Goal: Task Accomplishment & Management: Complete application form

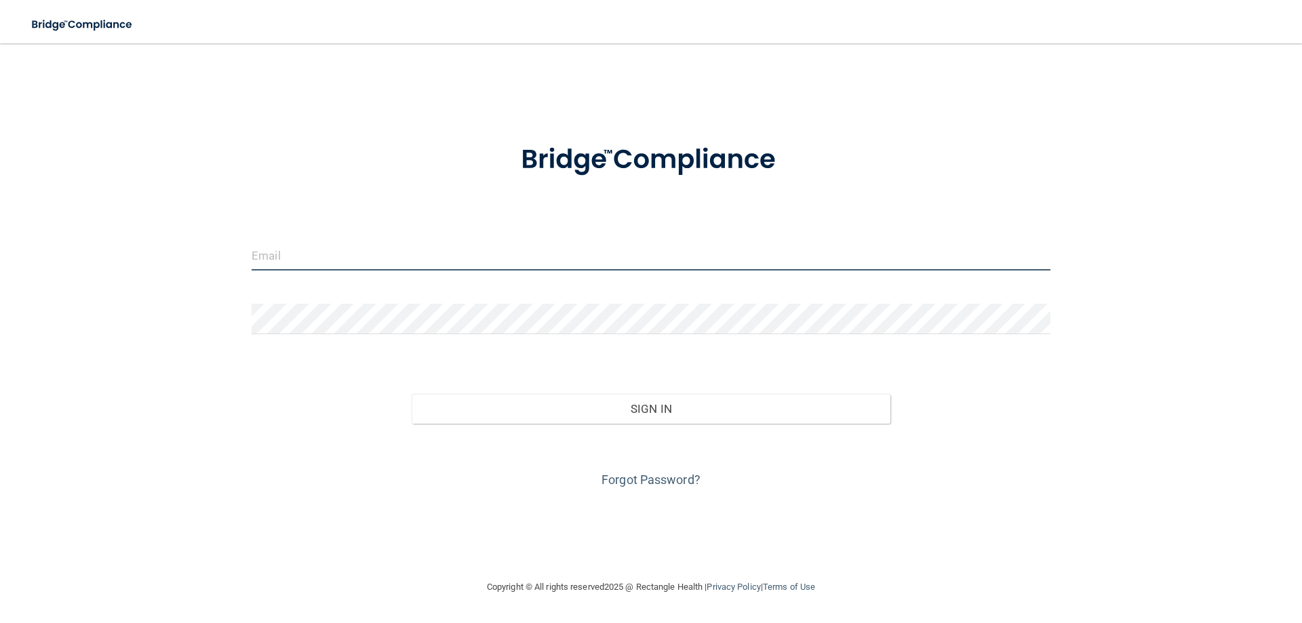
click at [507, 262] on input "email" at bounding box center [651, 255] width 799 height 31
type input "[EMAIL_ADDRESS][DOMAIN_NAME]"
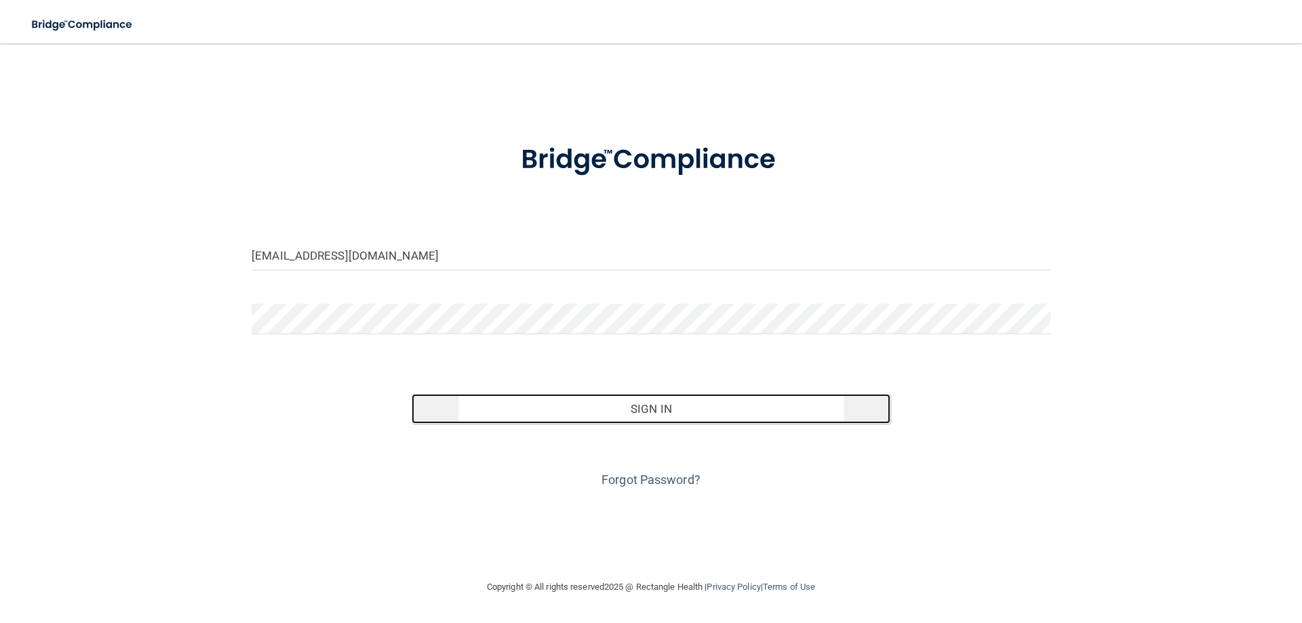
click at [617, 406] on button "Sign In" at bounding box center [651, 409] width 479 height 30
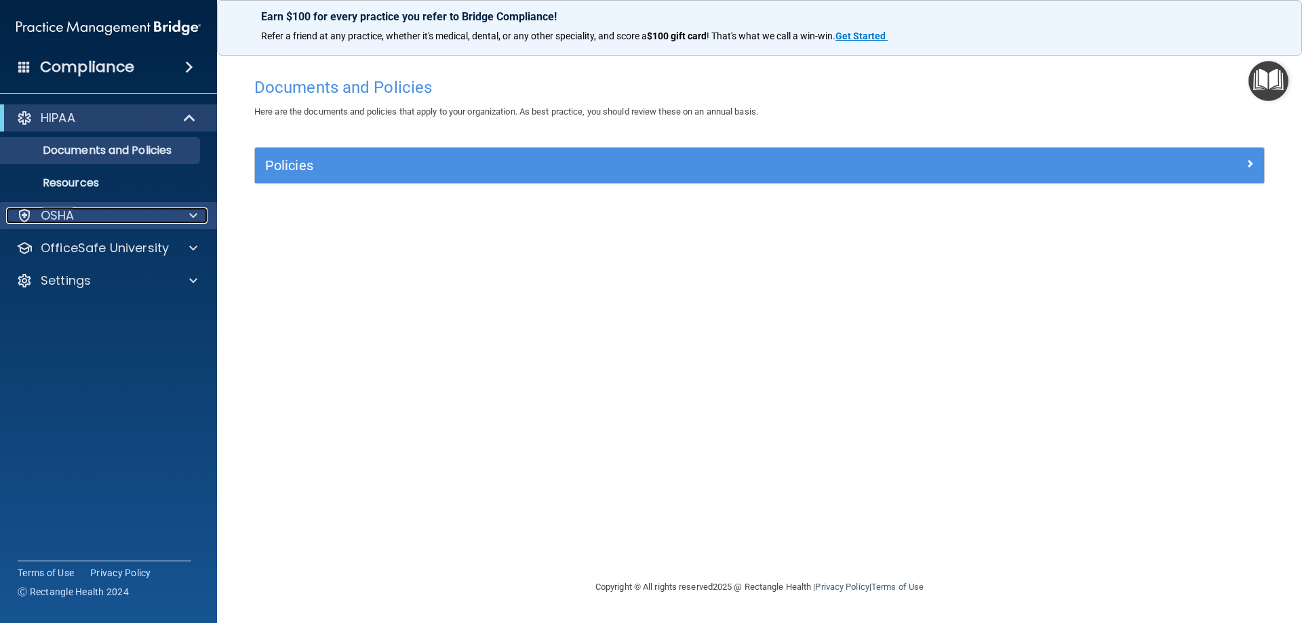
click at [166, 211] on div "OSHA" at bounding box center [90, 216] width 168 height 16
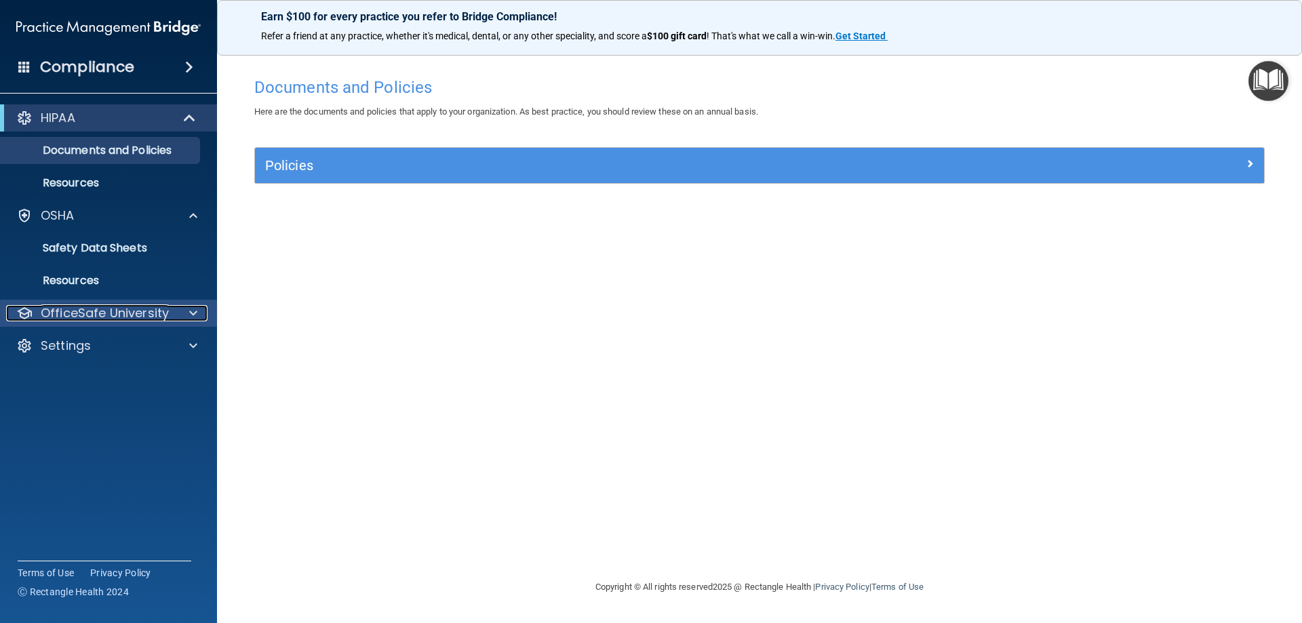
click at [165, 319] on p "OfficeSafe University" at bounding box center [105, 313] width 128 height 16
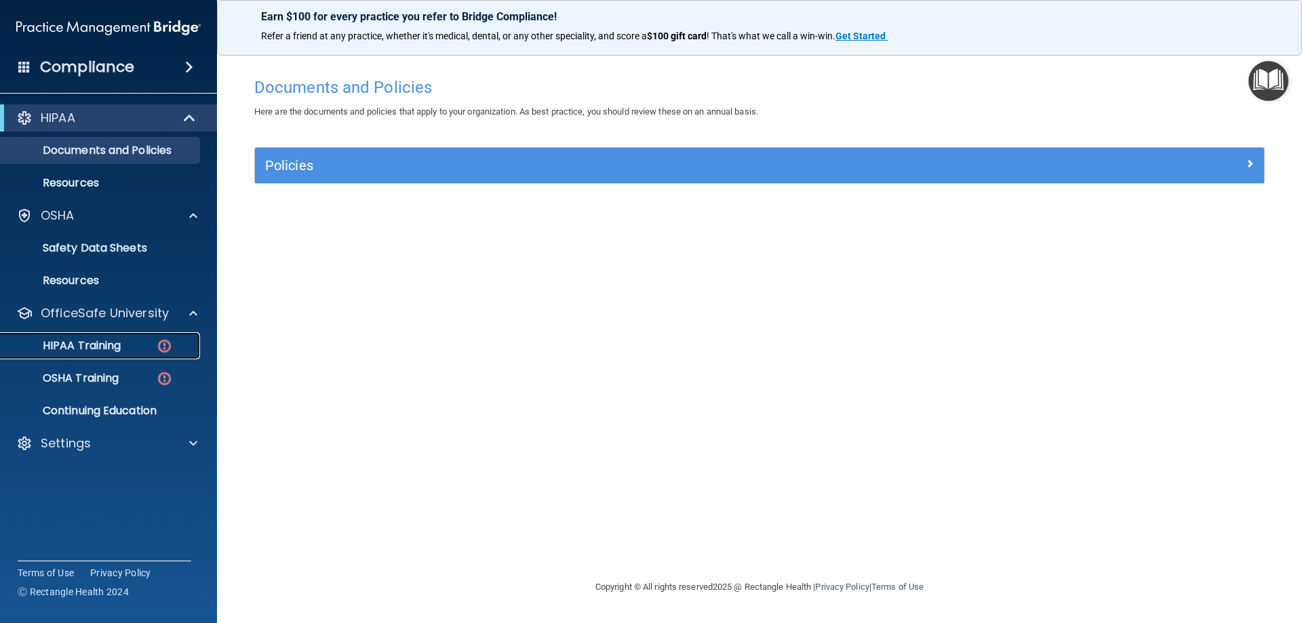
click at [162, 346] on img at bounding box center [164, 346] width 17 height 17
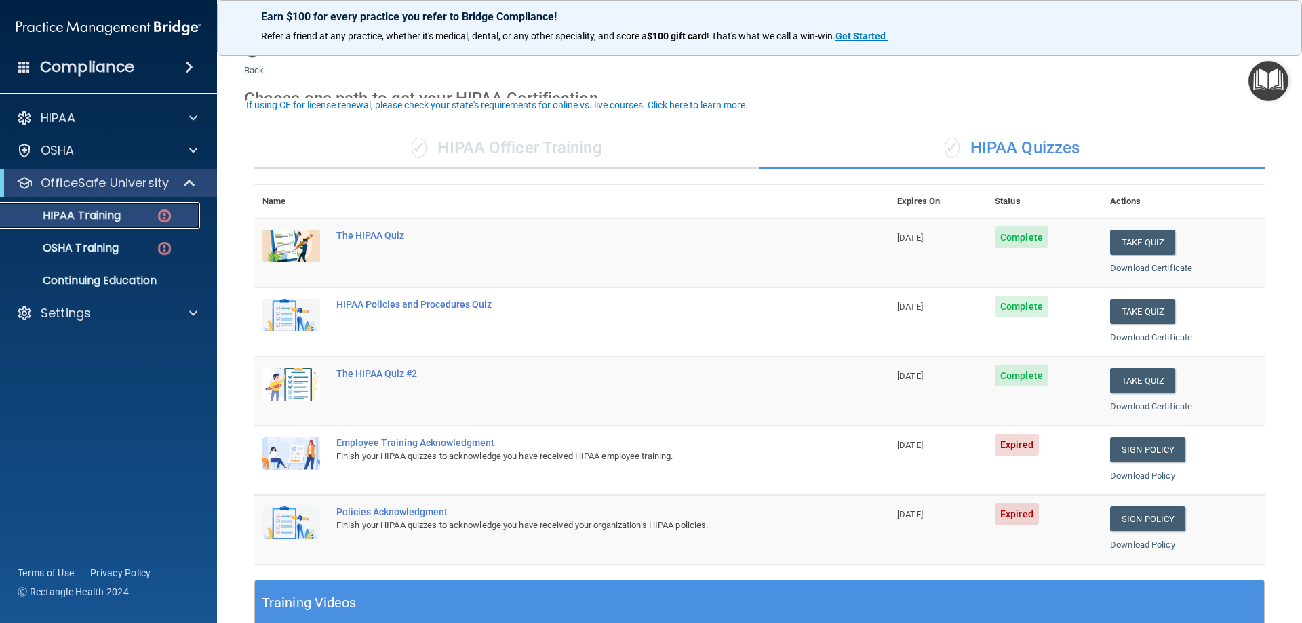
scroll to position [33, 0]
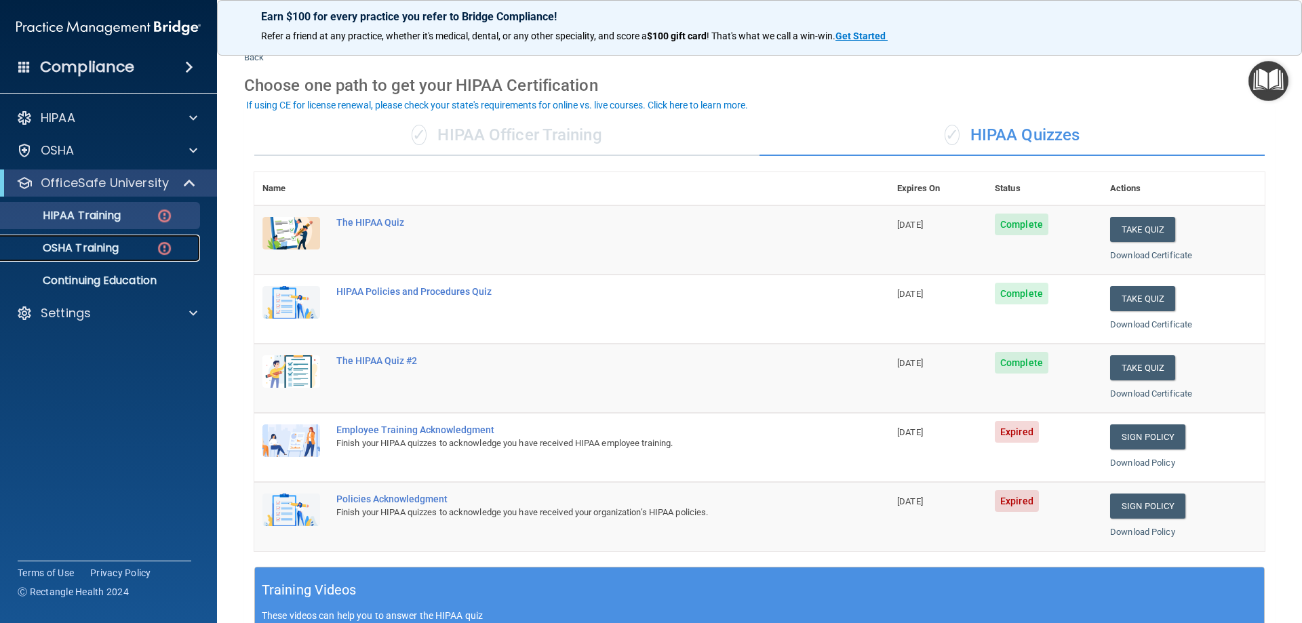
click at [183, 250] on div "OSHA Training" at bounding box center [101, 248] width 185 height 14
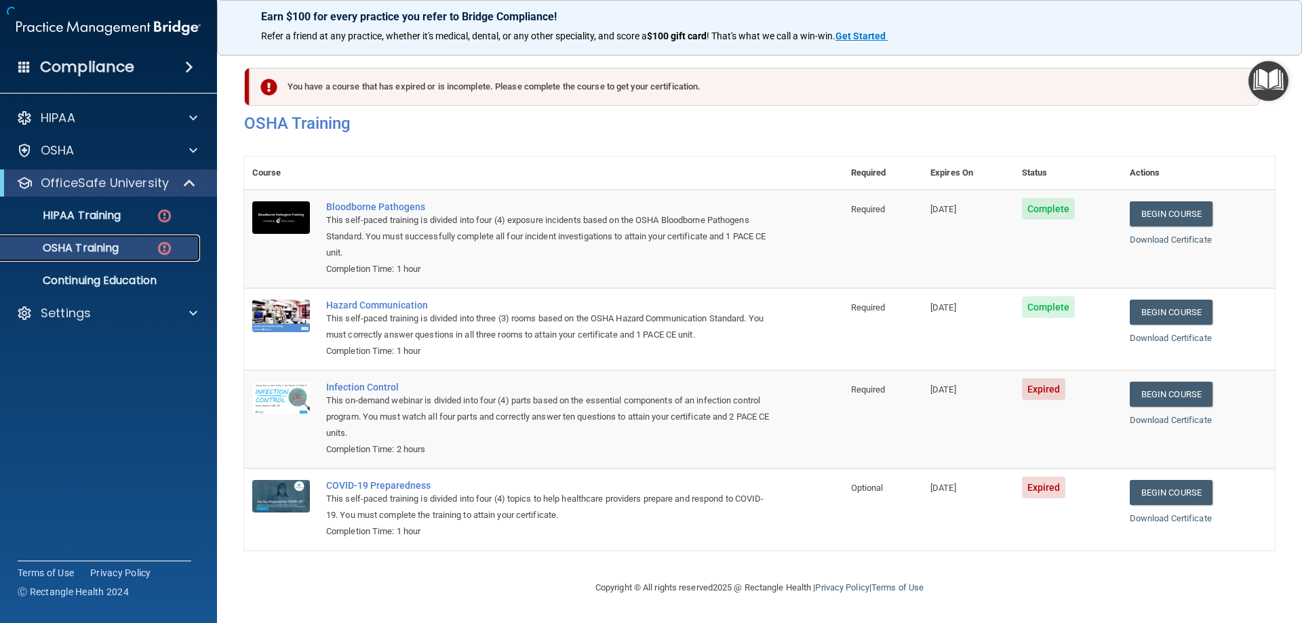
scroll to position [1, 0]
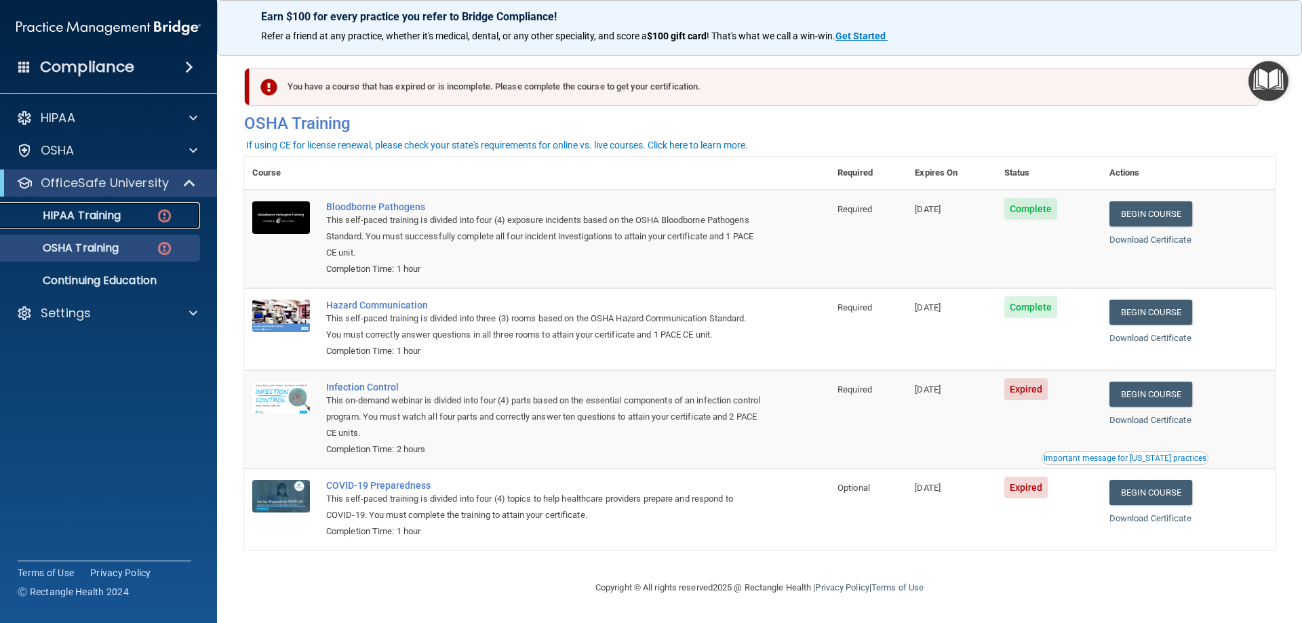
click at [167, 213] on img at bounding box center [164, 216] width 17 height 17
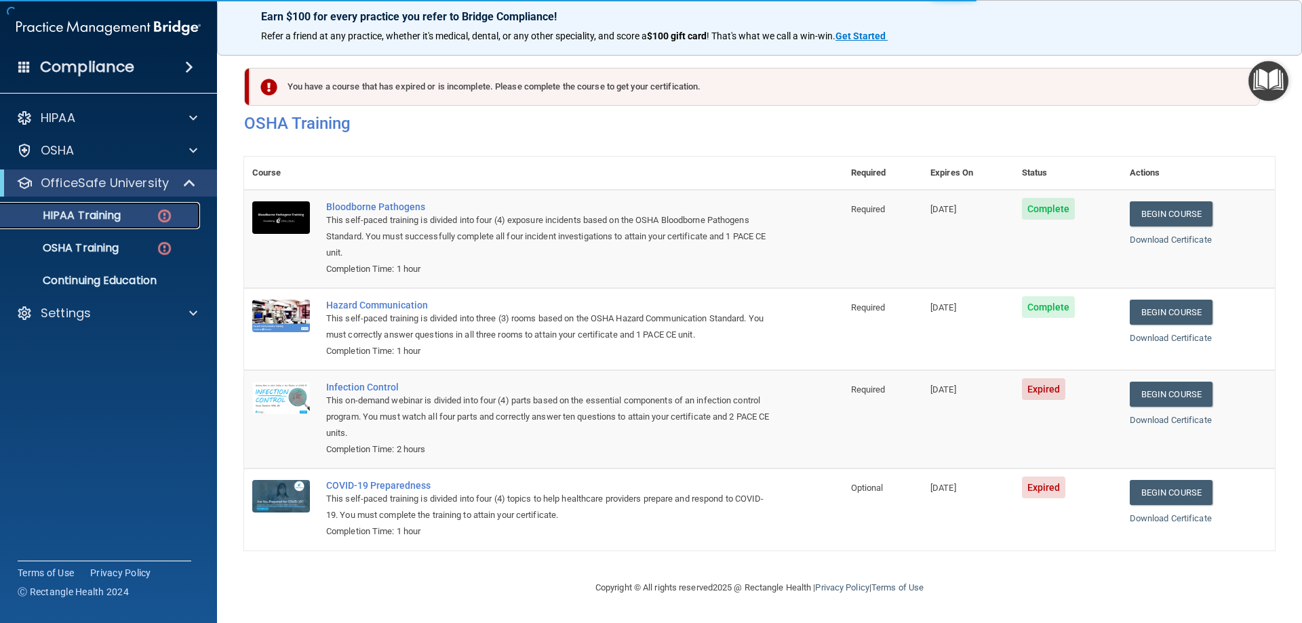
scroll to position [398, 0]
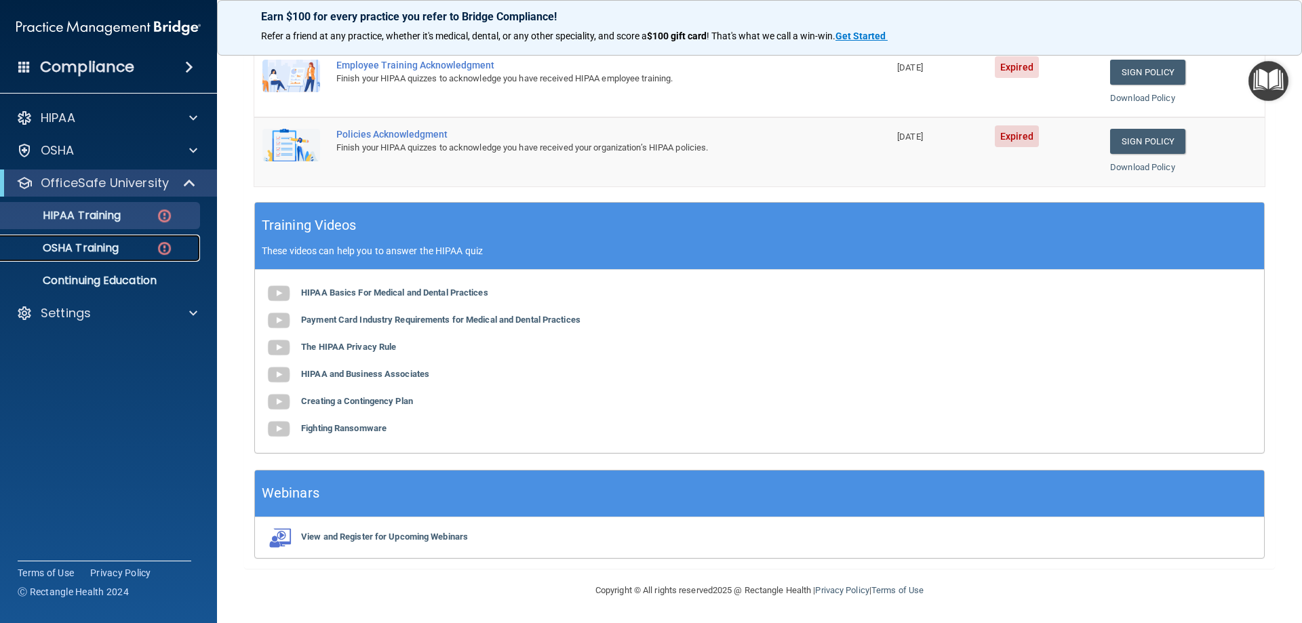
click at [128, 249] on div "OSHA Training" at bounding box center [101, 248] width 185 height 14
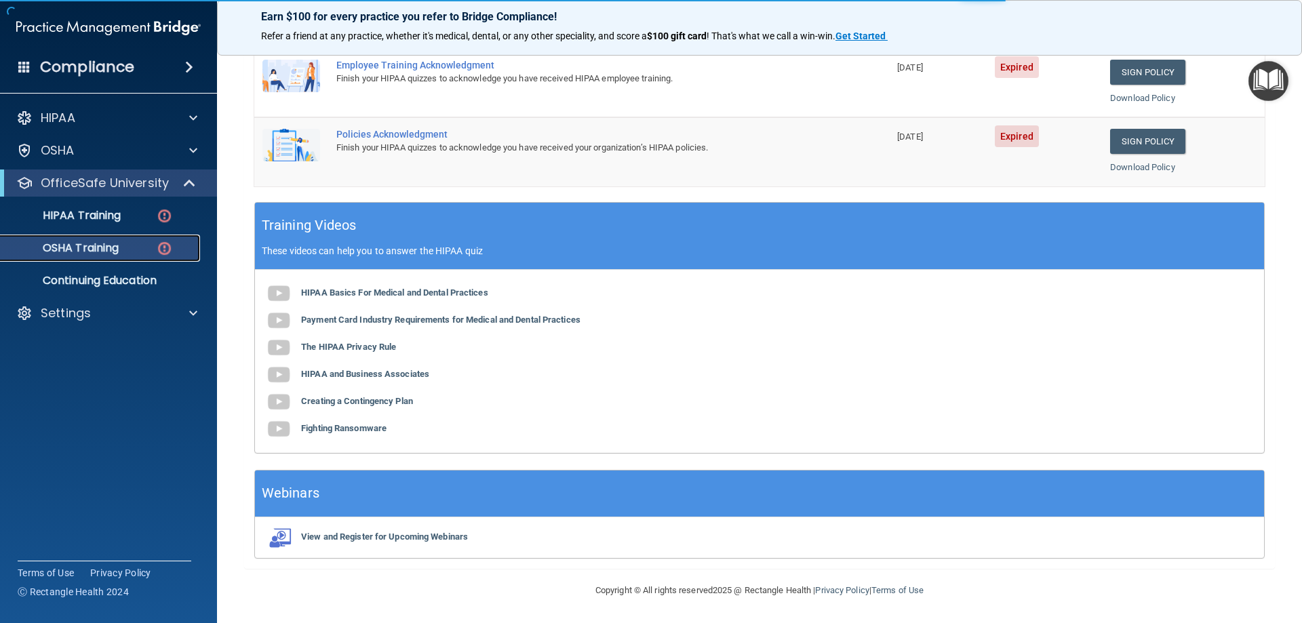
scroll to position [1, 0]
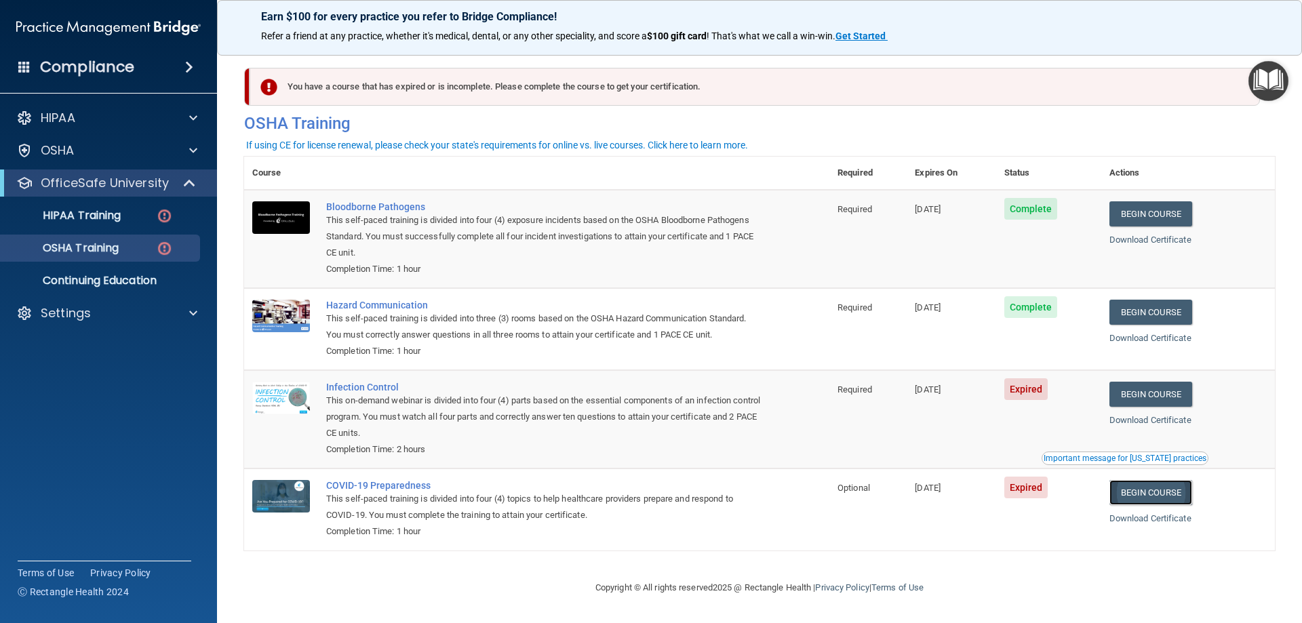
click at [1160, 490] on link "Begin Course" at bounding box center [1150, 492] width 83 height 25
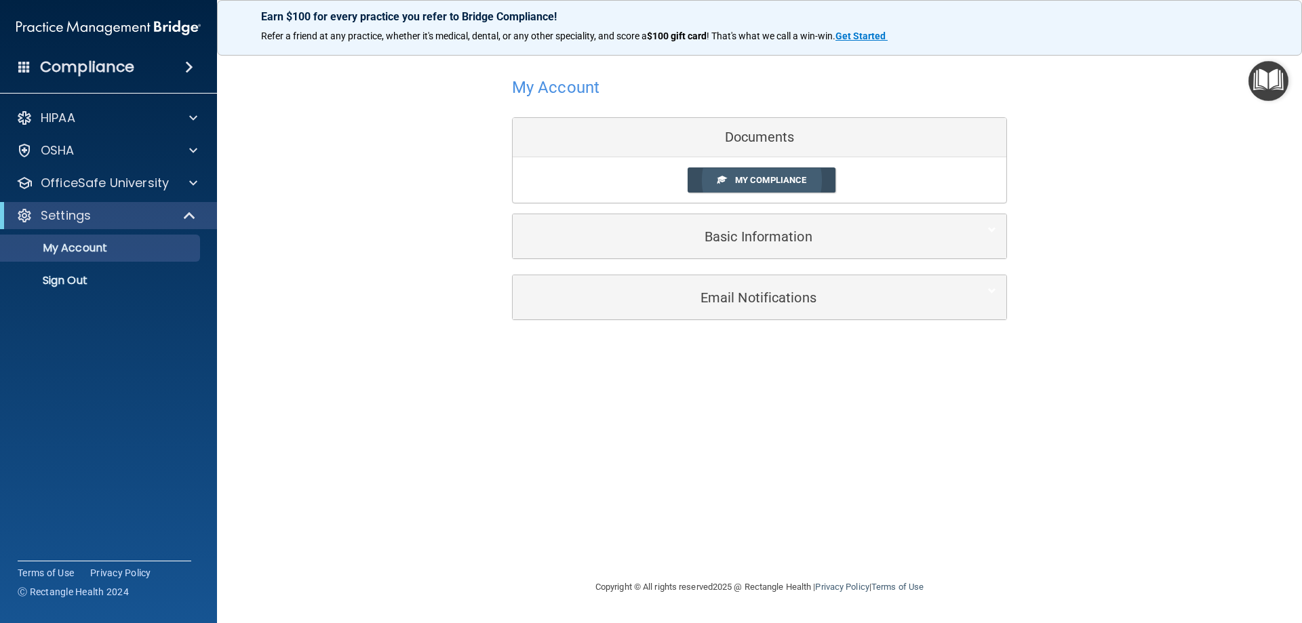
click at [761, 180] on span "My Compliance" at bounding box center [770, 180] width 71 height 10
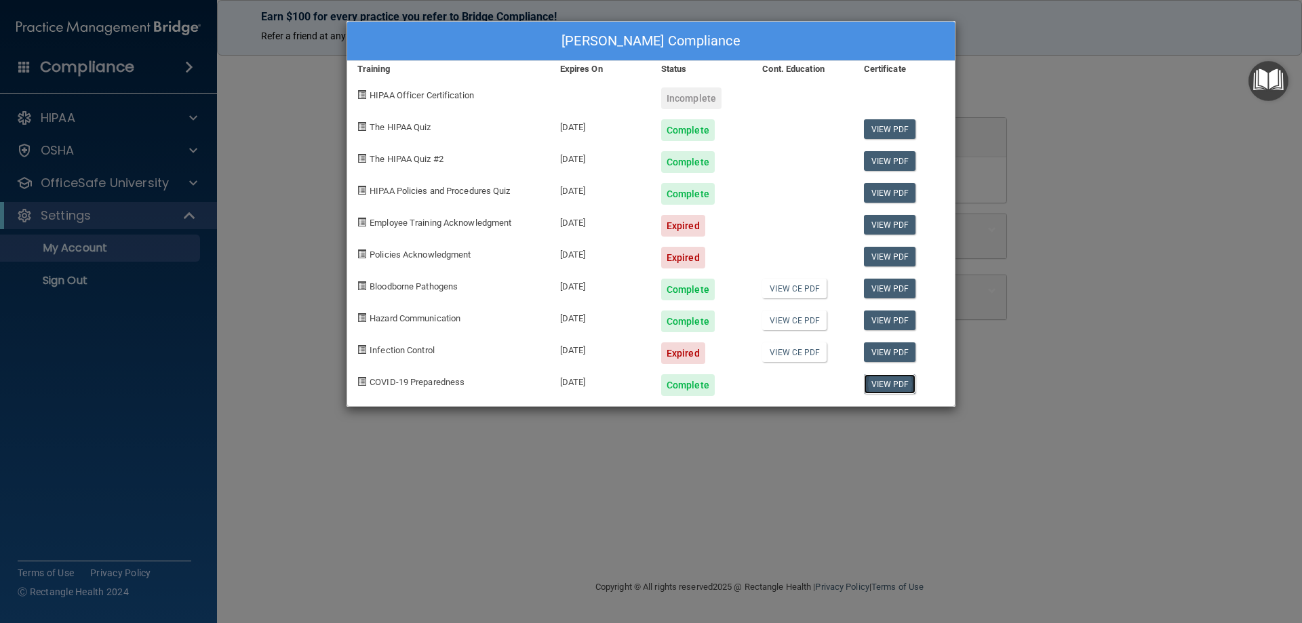
click at [904, 385] on link "View PDF" at bounding box center [890, 384] width 52 height 20
click at [1056, 115] on div "[PERSON_NAME] Compliance Training Expires On Status Cont. Education Certificate…" at bounding box center [651, 311] width 1302 height 623
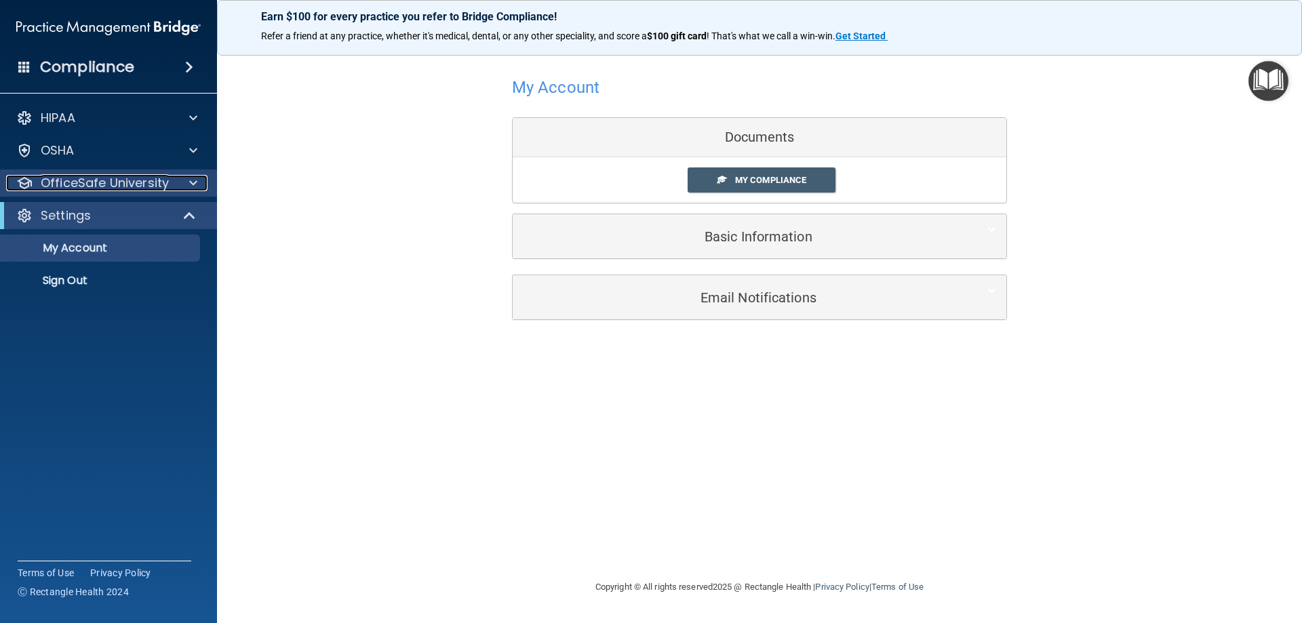
click at [105, 184] on p "OfficeSafe University" at bounding box center [105, 183] width 128 height 16
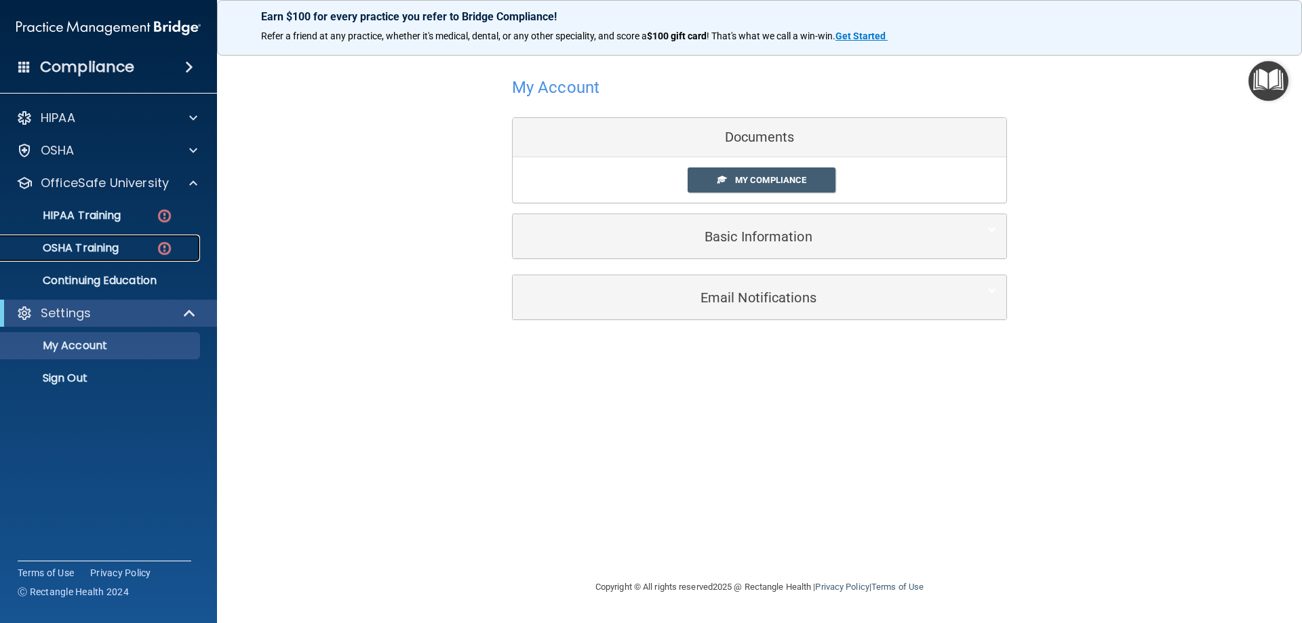
click at [104, 250] on p "OSHA Training" at bounding box center [64, 248] width 110 height 14
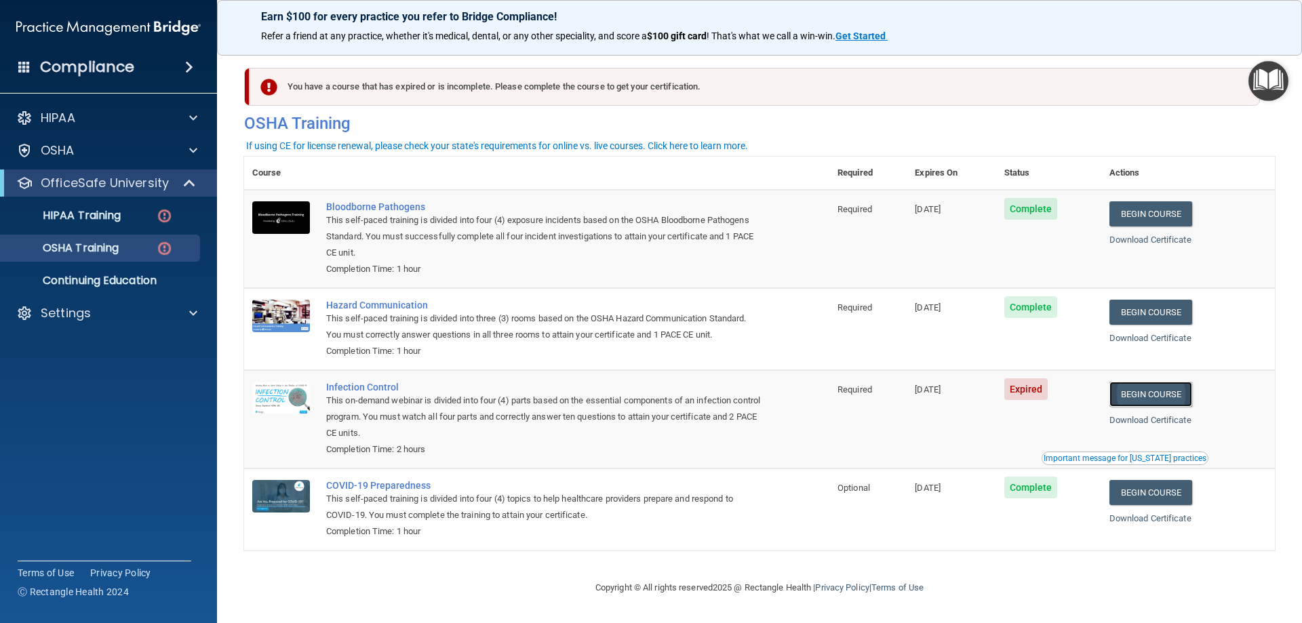
click at [1156, 391] on link "Begin Course" at bounding box center [1150, 394] width 83 height 25
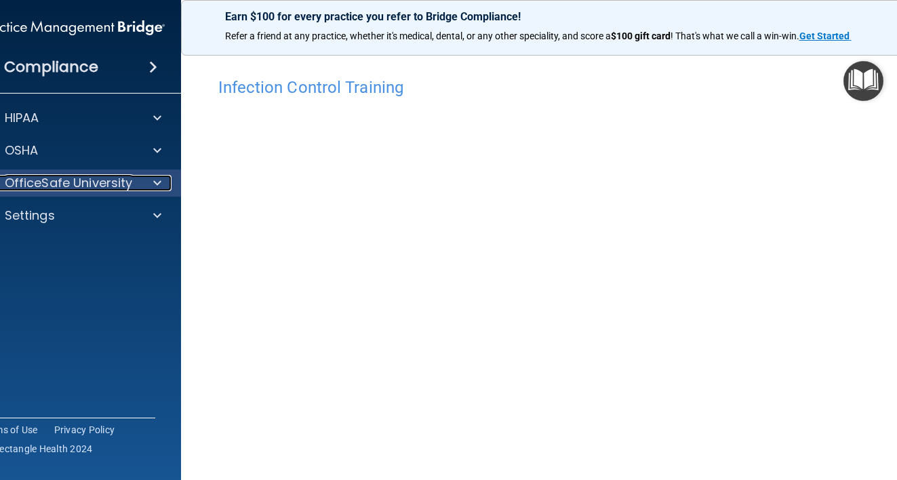
click at [50, 185] on p "OfficeSafe University" at bounding box center [69, 183] width 128 height 16
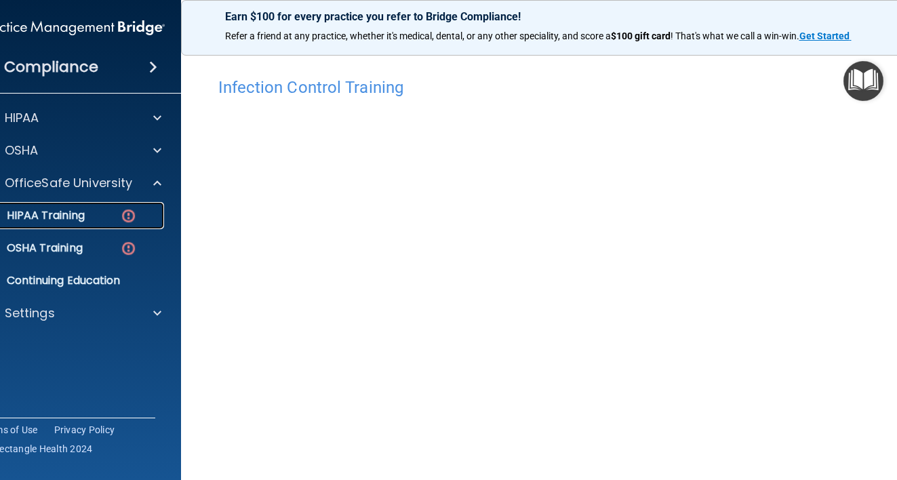
click at [109, 214] on div "HIPAA Training" at bounding box center [65, 216] width 185 height 14
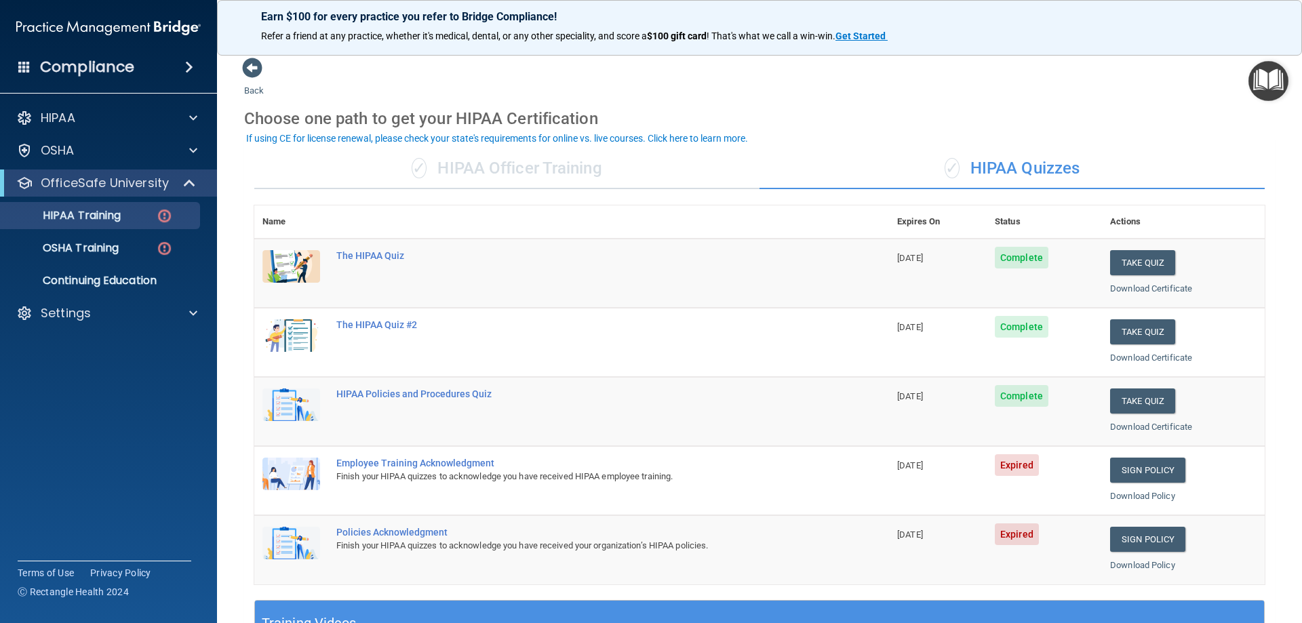
click at [596, 480] on div "Finish your HIPAA quizzes to acknowledge you have received HIPAA employee train…" at bounding box center [578, 477] width 485 height 16
click at [410, 460] on div "Employee Training Acknowledgment" at bounding box center [578, 463] width 485 height 11
click at [1145, 467] on link "Sign Policy" at bounding box center [1147, 470] width 75 height 25
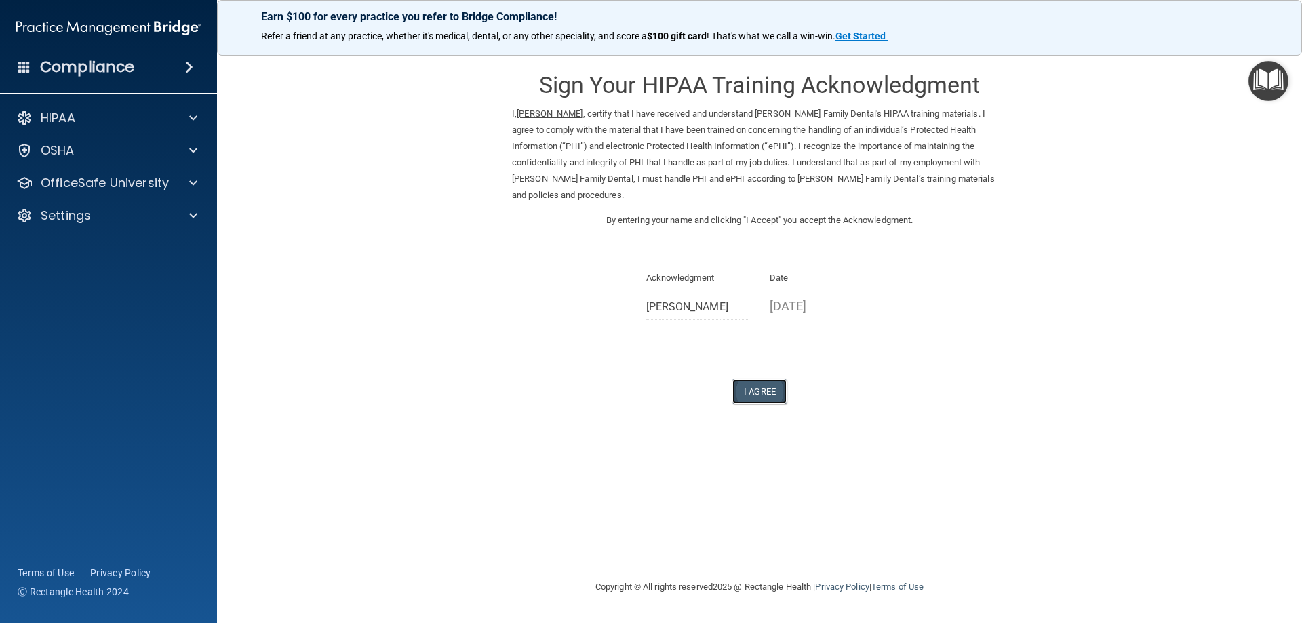
click at [755, 379] on button "I Agree" at bounding box center [759, 391] width 54 height 25
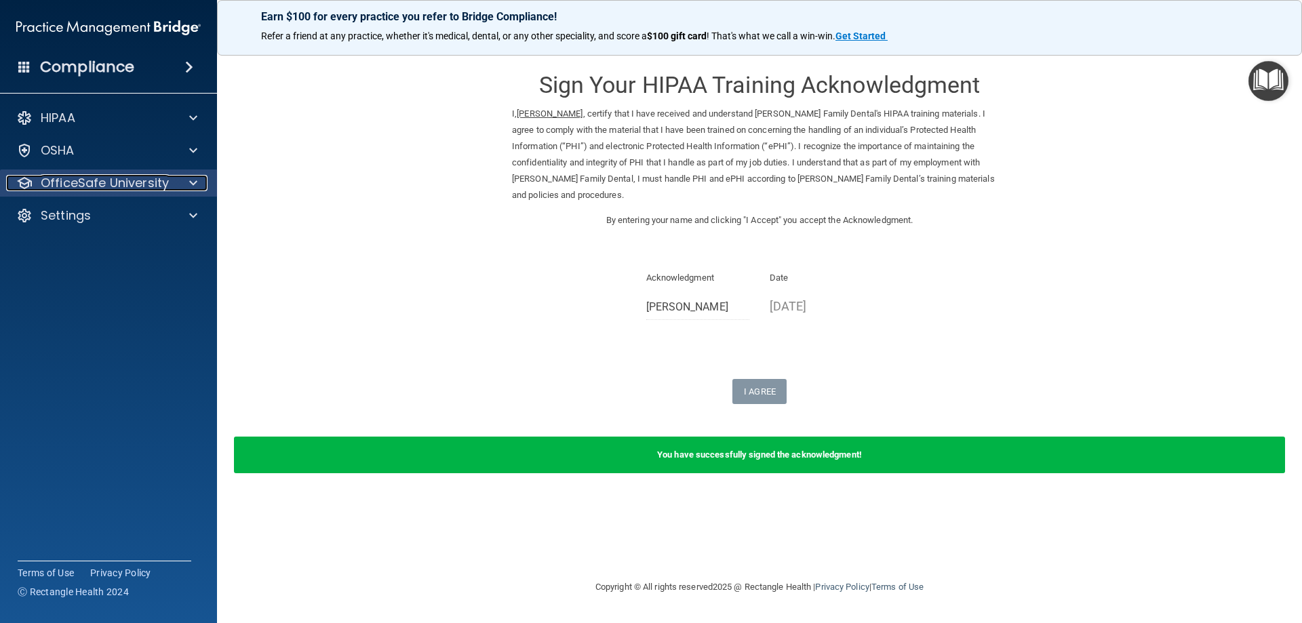
click at [115, 185] on p "OfficeSafe University" at bounding box center [105, 183] width 128 height 16
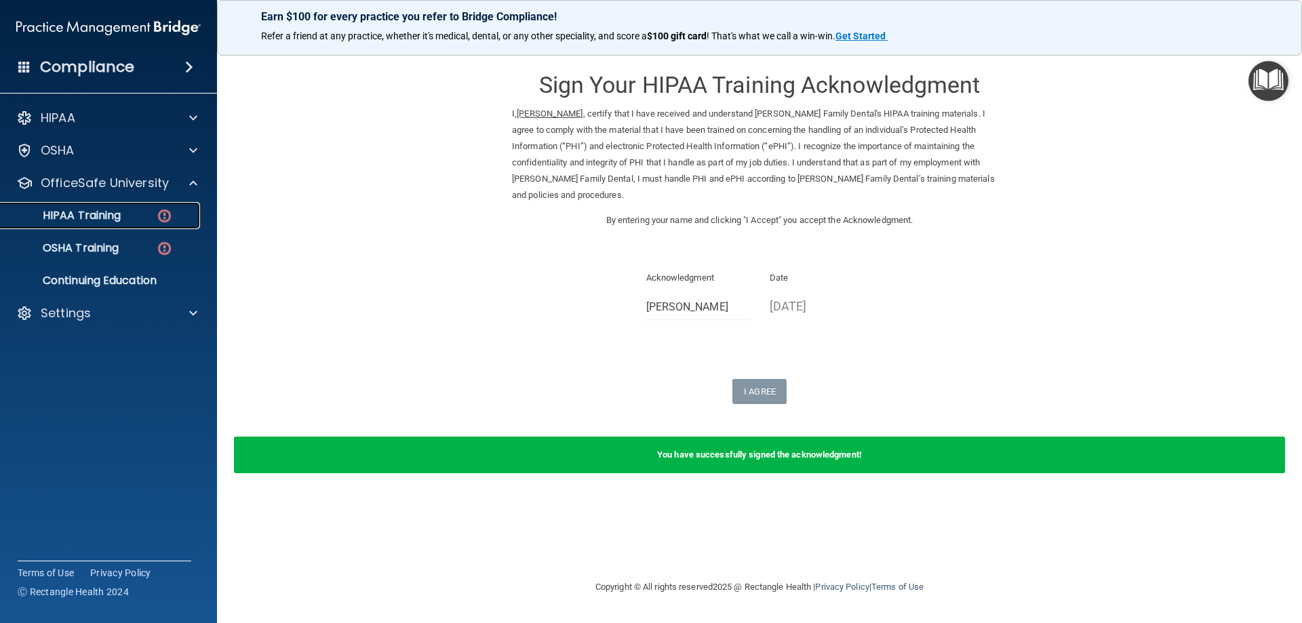
click at [123, 218] on div "HIPAA Training" at bounding box center [101, 216] width 185 height 14
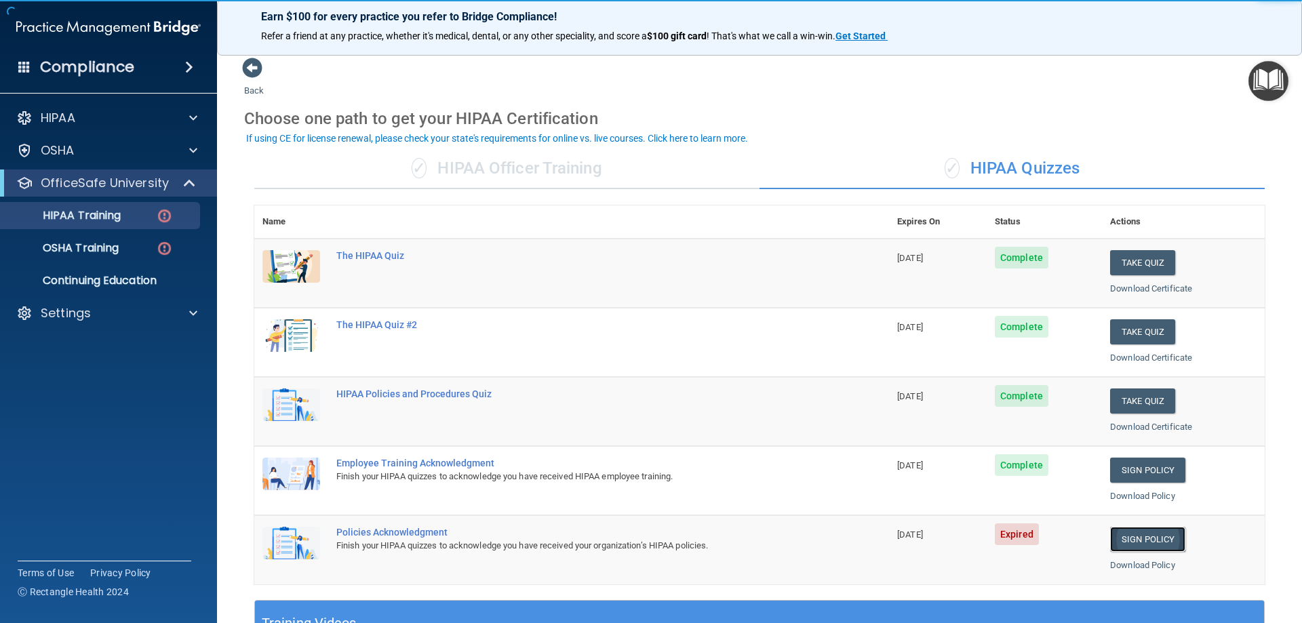
click at [1139, 534] on link "Sign Policy" at bounding box center [1147, 539] width 75 height 25
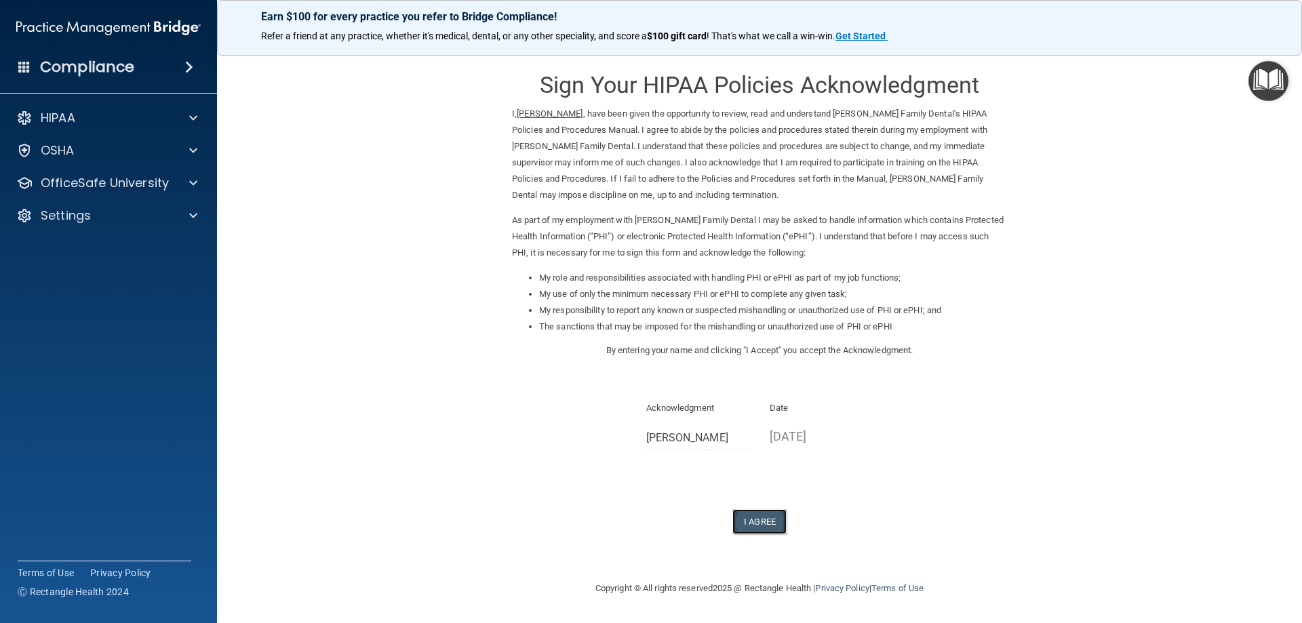
click at [759, 521] on button "I Agree" at bounding box center [759, 521] width 54 height 25
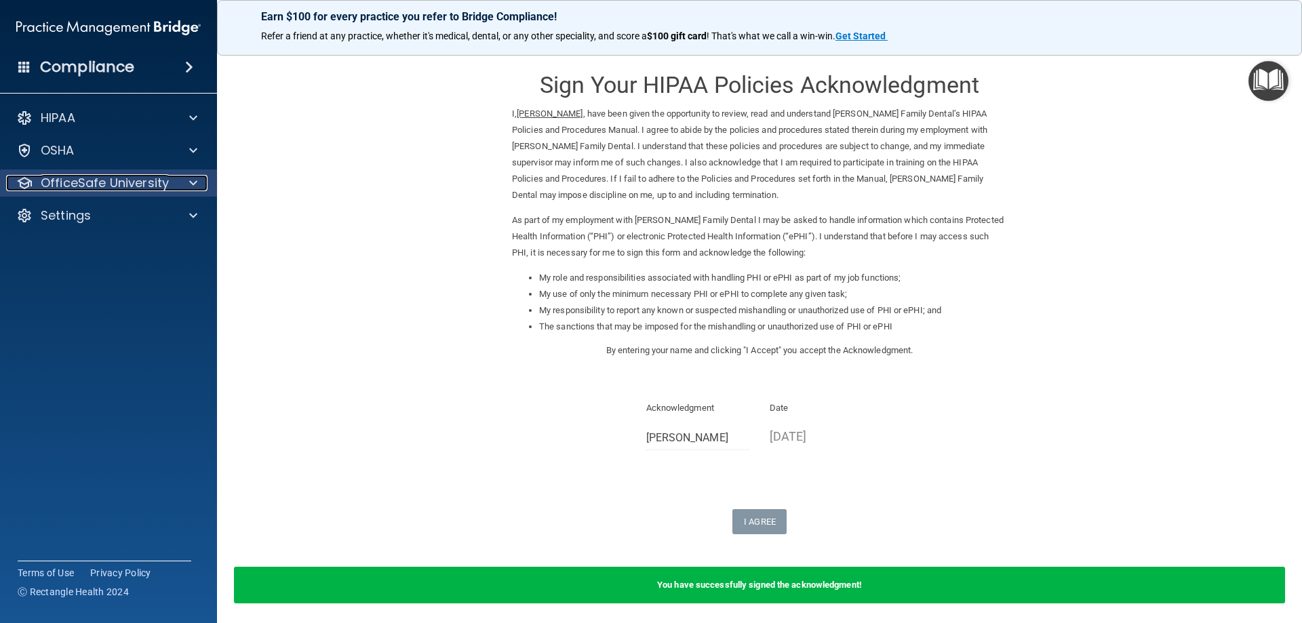
click at [114, 180] on p "OfficeSafe University" at bounding box center [105, 183] width 128 height 16
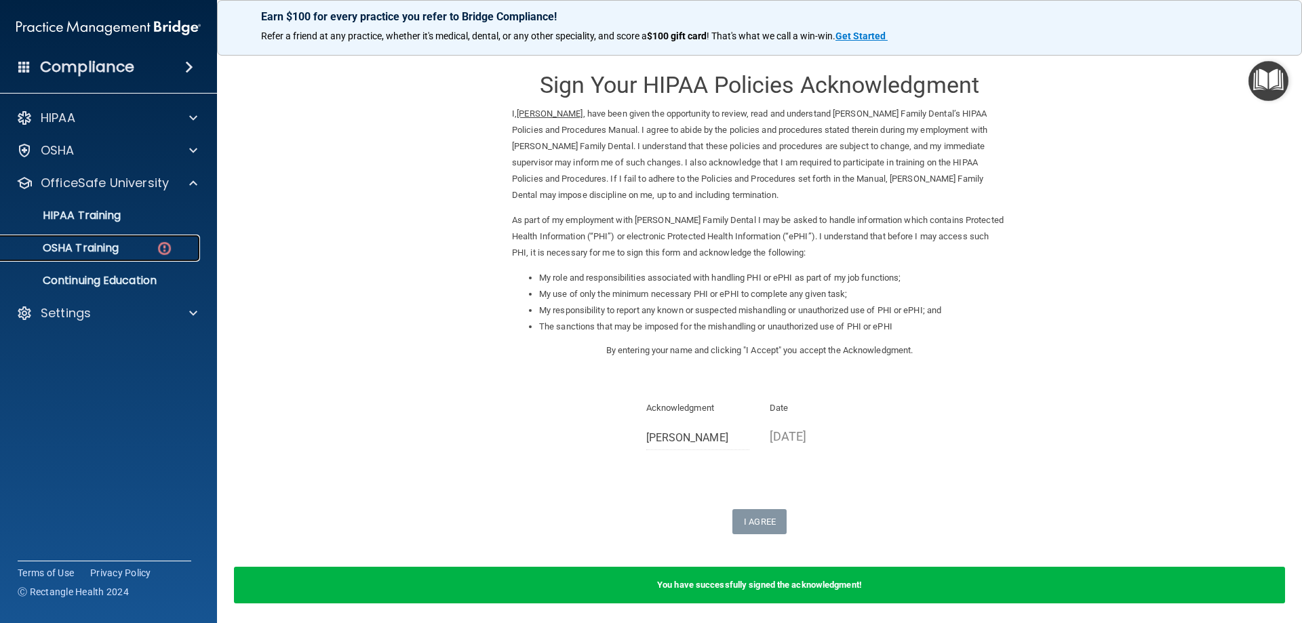
click at [147, 251] on div "OSHA Training" at bounding box center [101, 248] width 185 height 14
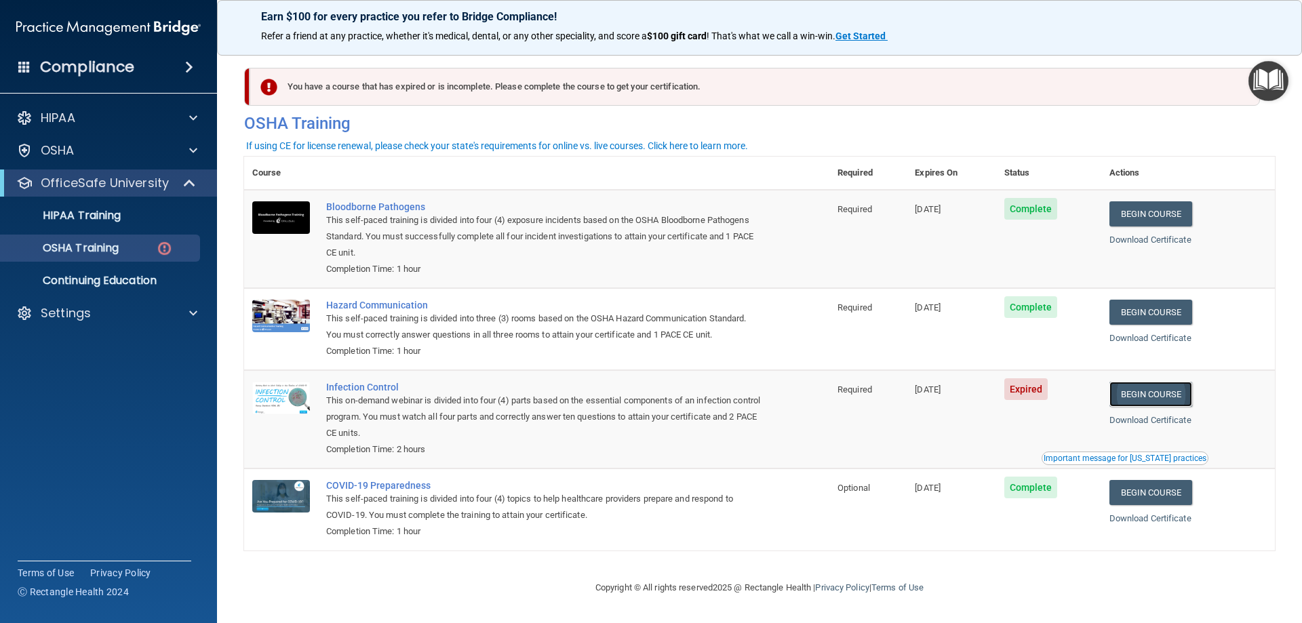
click at [1153, 391] on link "Begin Course" at bounding box center [1150, 394] width 83 height 25
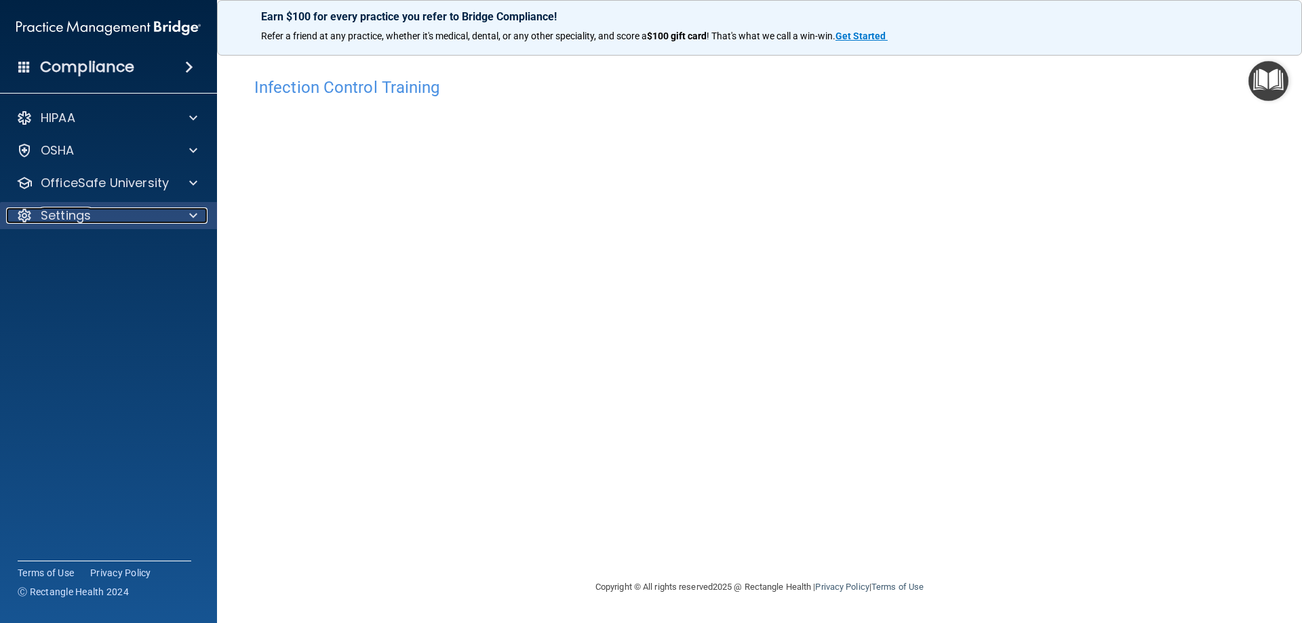
click at [191, 213] on span at bounding box center [193, 216] width 8 height 16
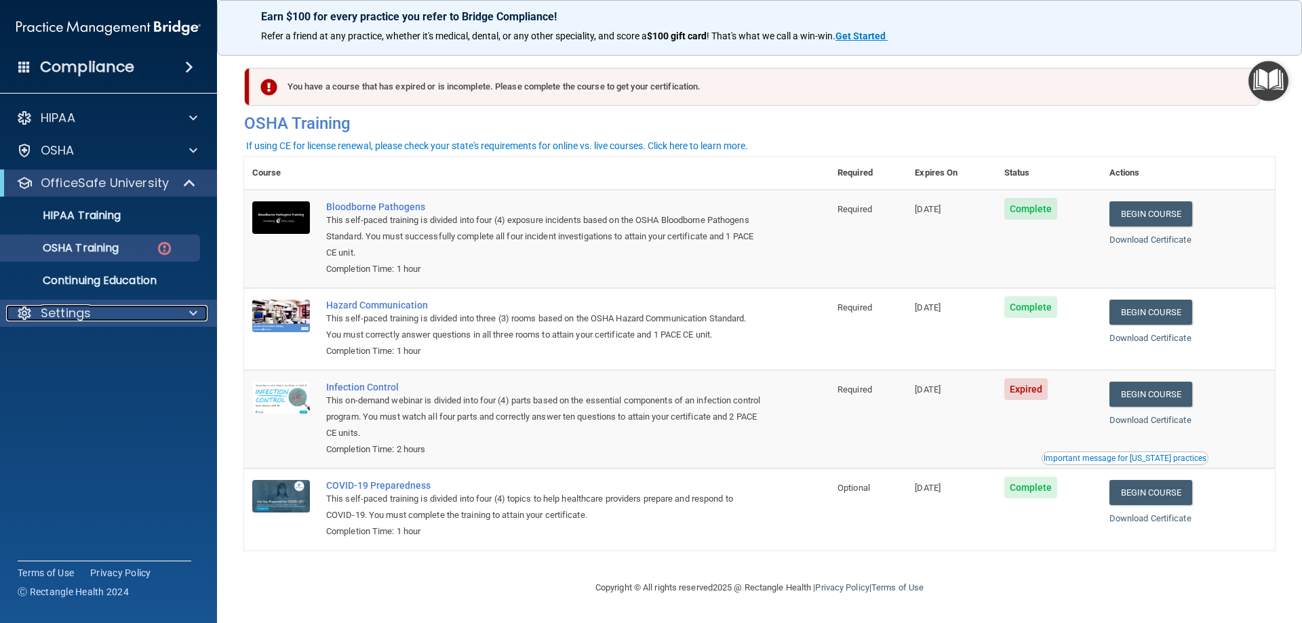
click at [192, 312] on span at bounding box center [193, 313] width 8 height 16
click at [73, 377] on p "Sign Out" at bounding box center [101, 379] width 185 height 14
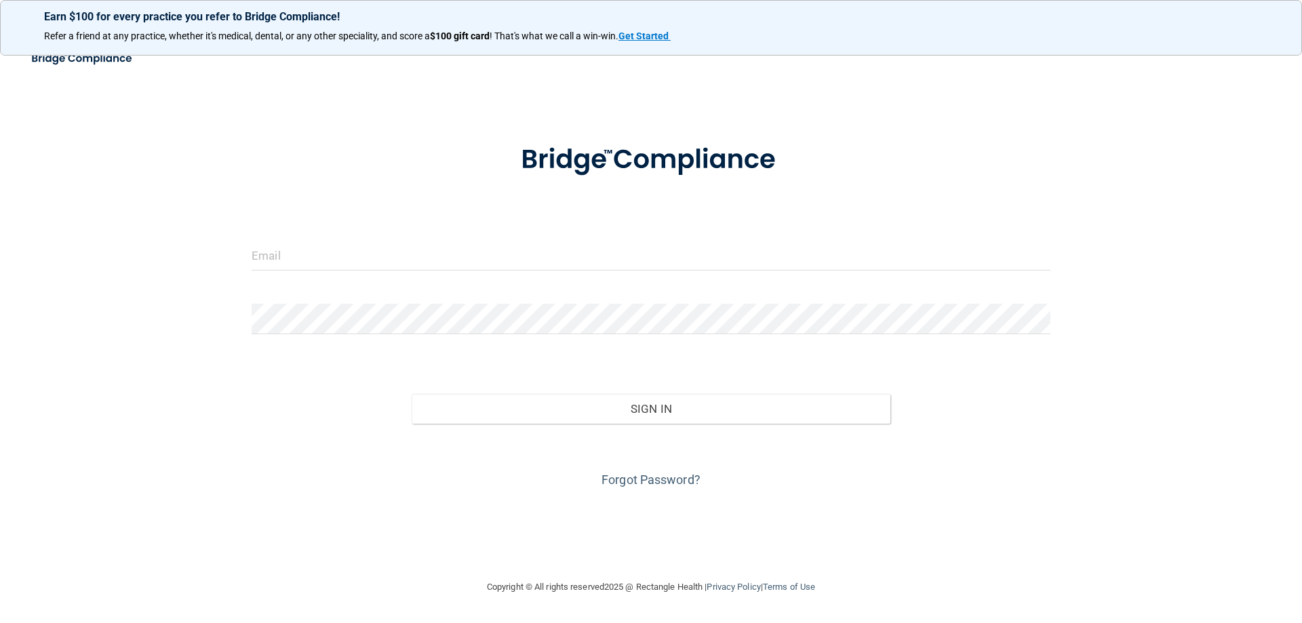
click at [652, 87] on div "Invalid email/password. You don't have permission to access that page. Sign In …" at bounding box center [651, 311] width 1248 height 509
